Goal: Transaction & Acquisition: Purchase product/service

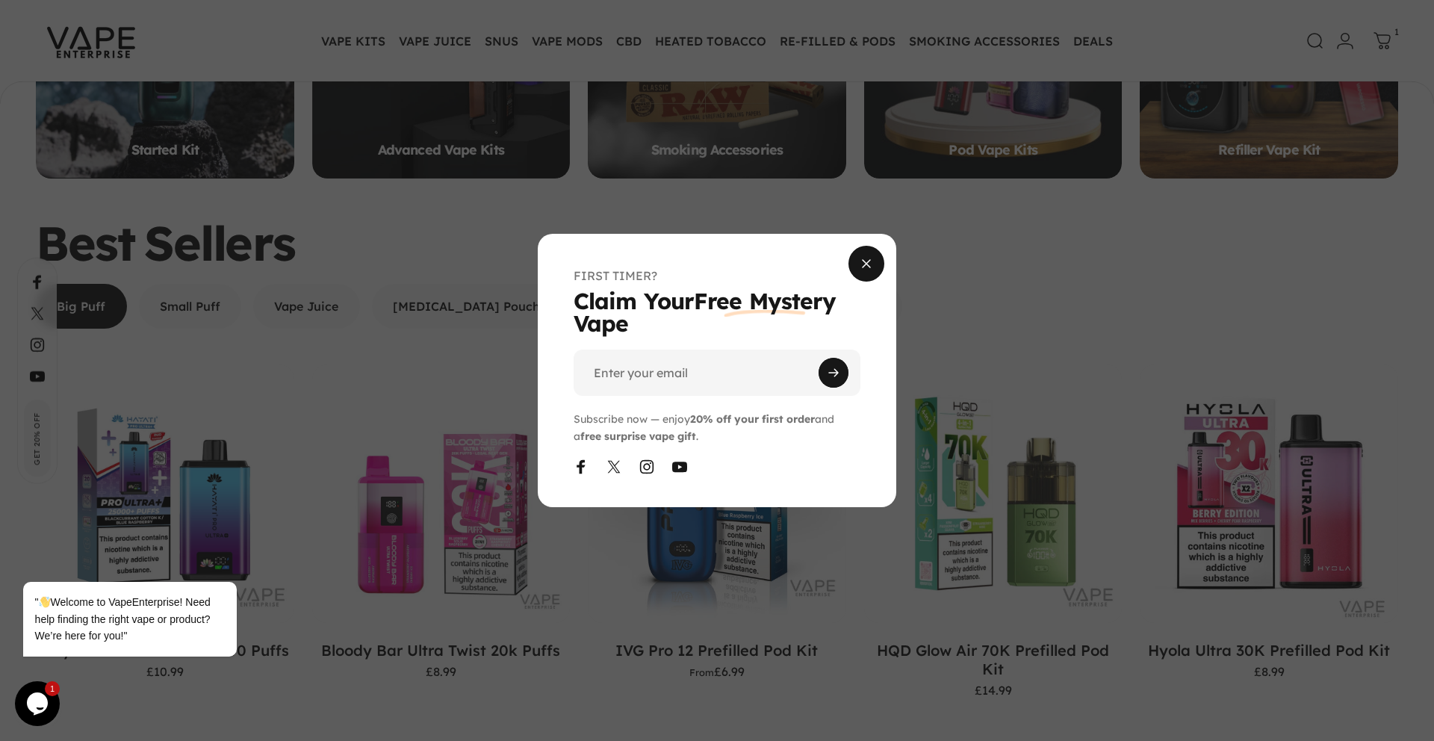
click at [863, 262] on span "Close" at bounding box center [866, 264] width 54 height 72
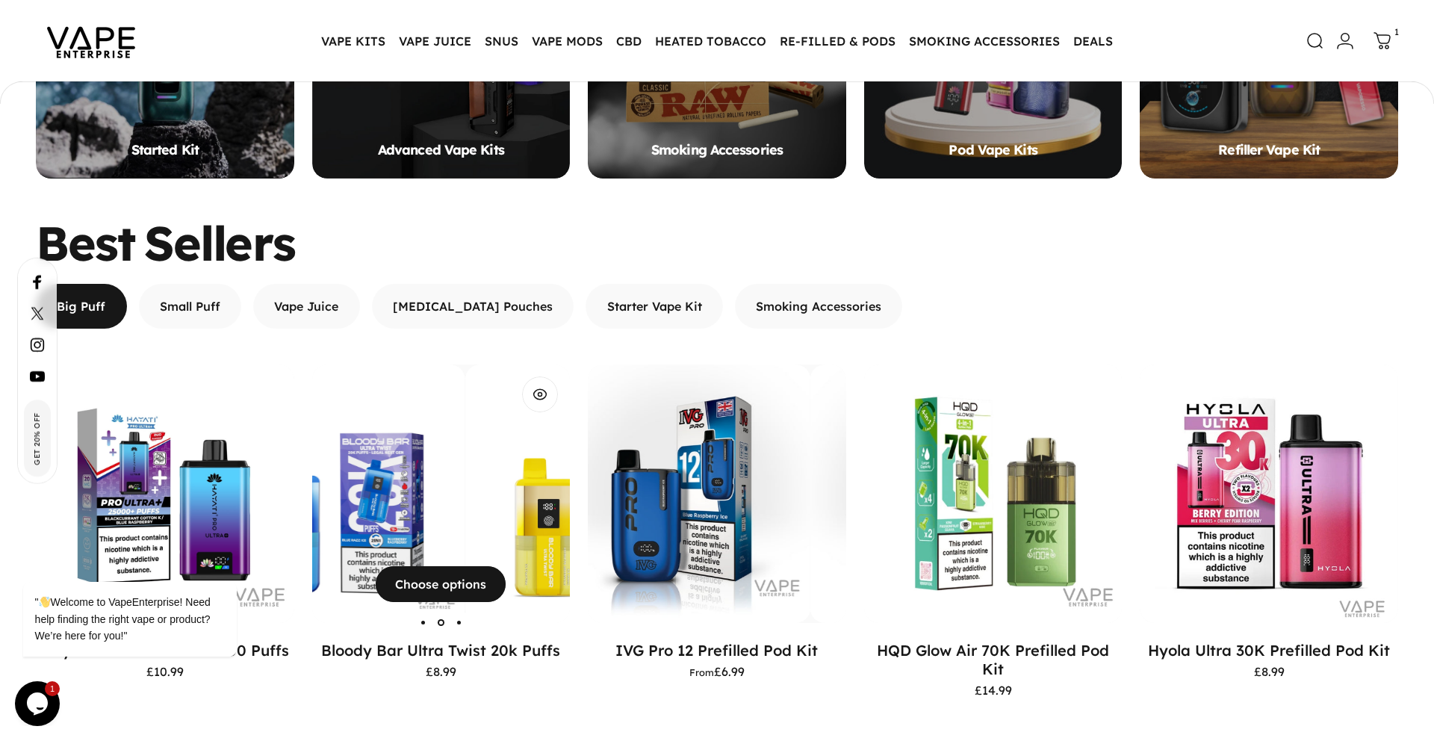
click at [465, 506] on img "Bloody Bar Ultra Twist 20k Puffs" at bounding box center [594, 493] width 258 height 258
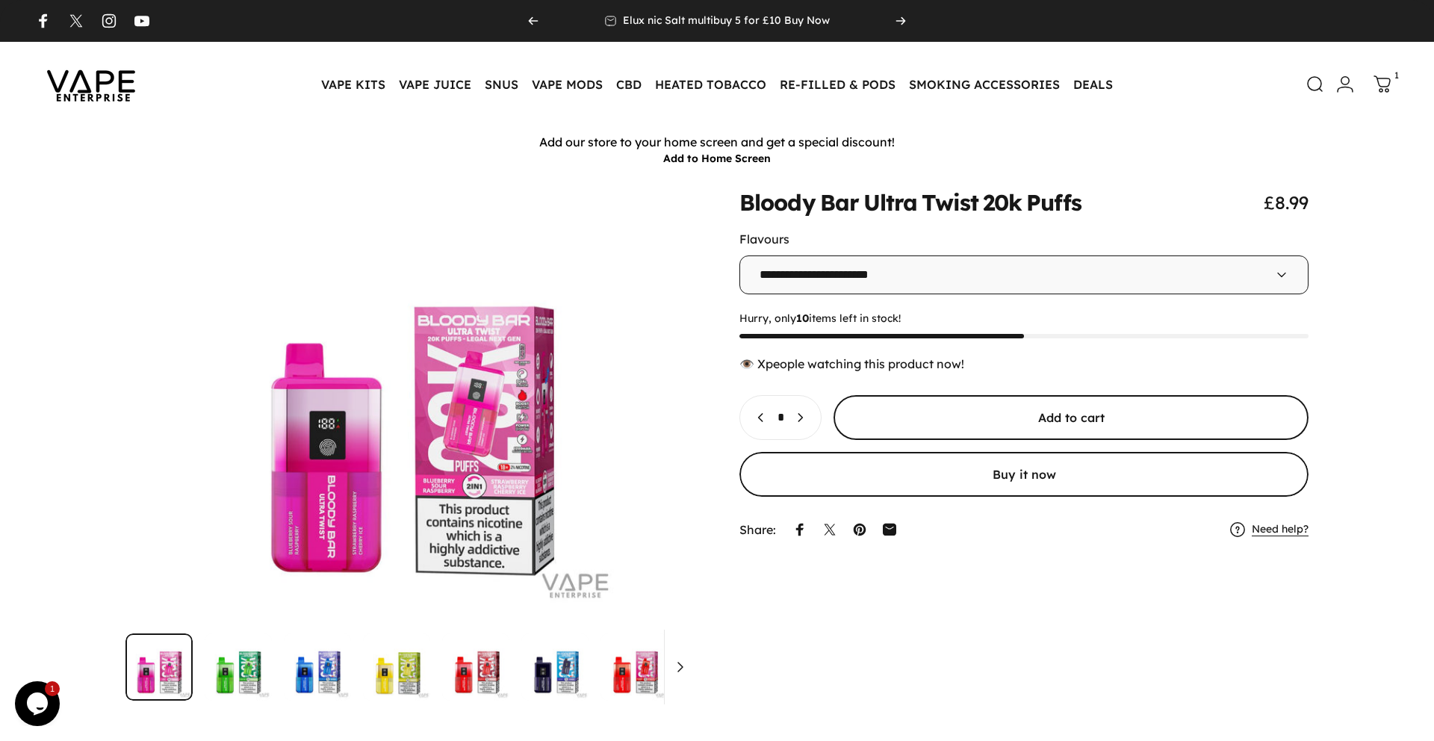
click at [953, 417] on span "submit" at bounding box center [1071, 418] width 712 height 90
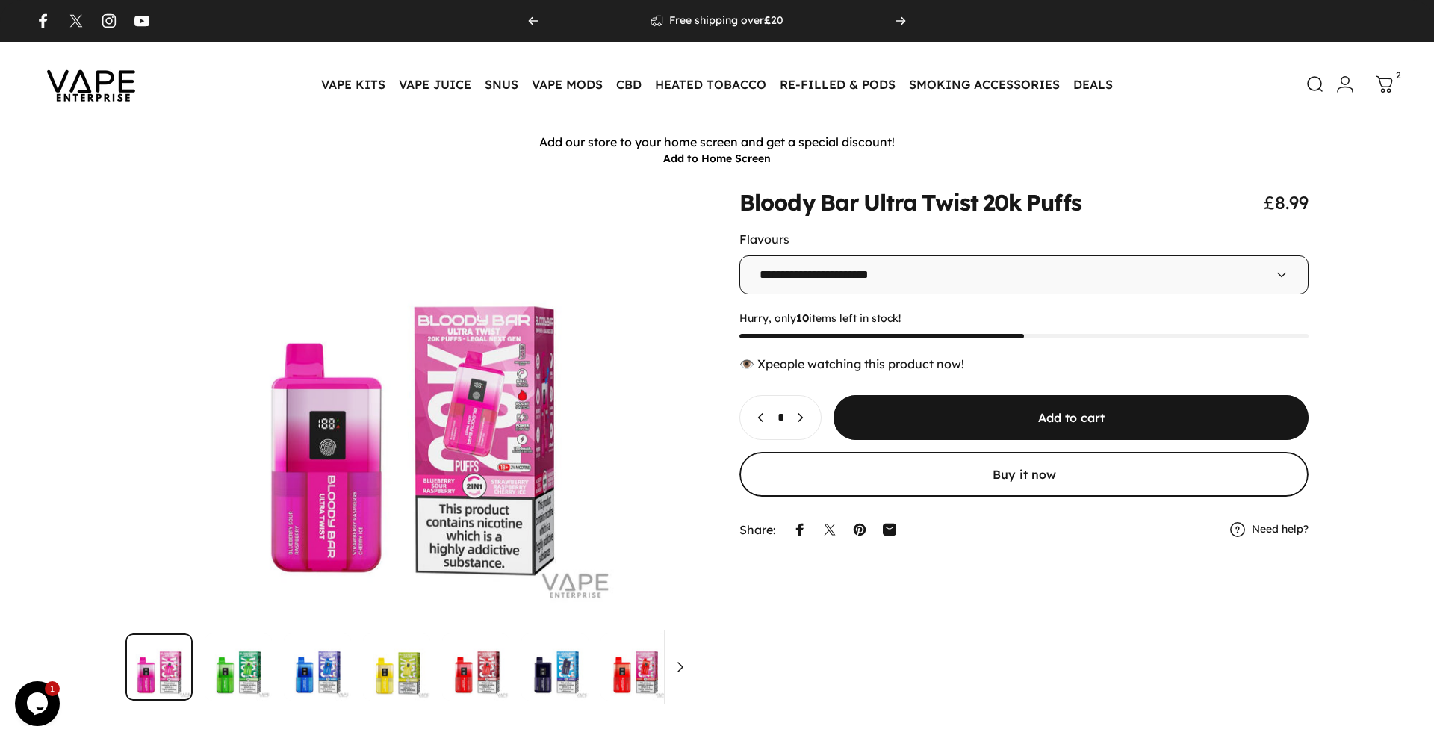
click at [1394, 85] on link "Cart 2" at bounding box center [1384, 84] width 33 height 33
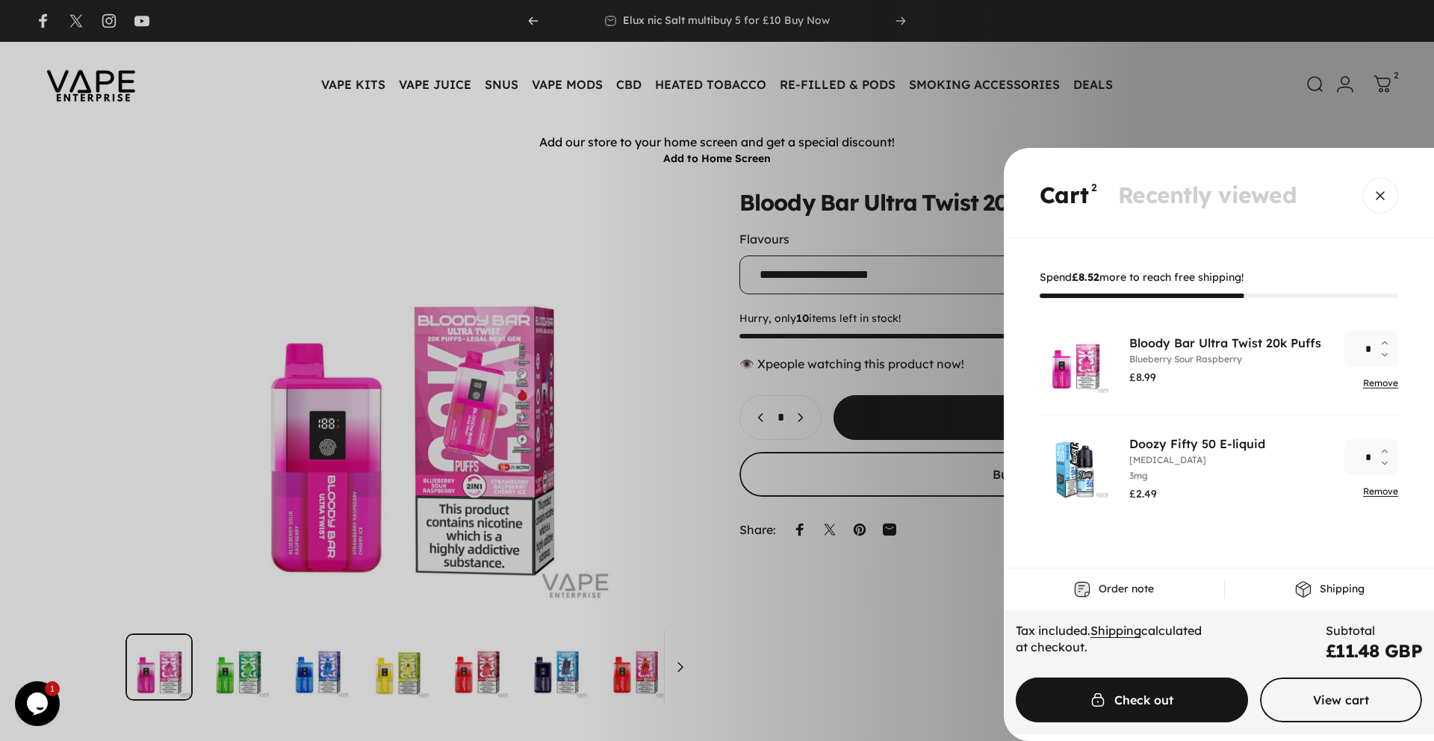
click at [1379, 384] on link "Remove" at bounding box center [1380, 382] width 35 height 11
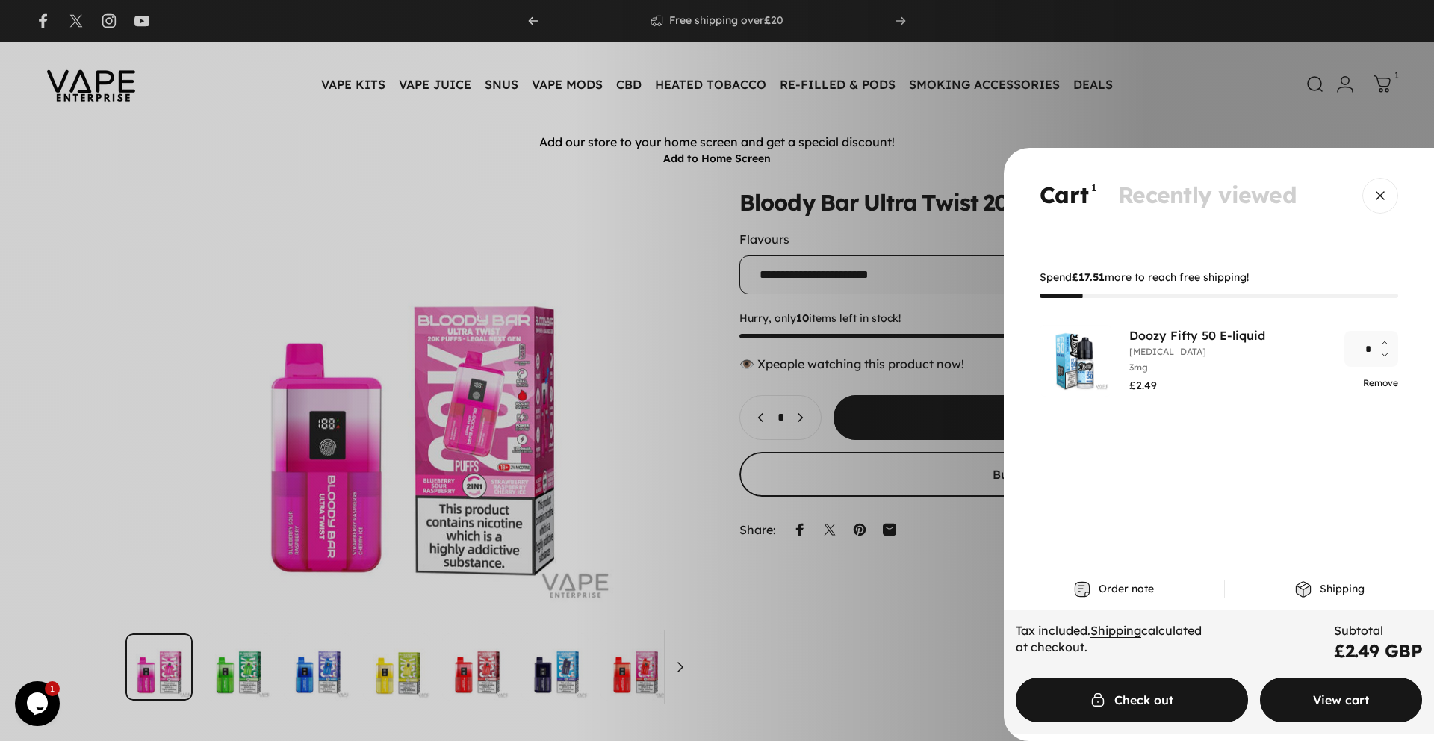
click at [1334, 689] on span "Cart" at bounding box center [1340, 700] width 243 height 90
